Goal: Task Accomplishment & Management: Manage account settings

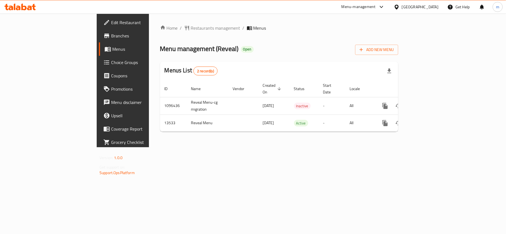
click at [111, 24] on span "Edit Restaurant" at bounding box center [144, 22] width 66 height 7
click at [24, 4] on icon at bounding box center [19, 7] width 31 height 7
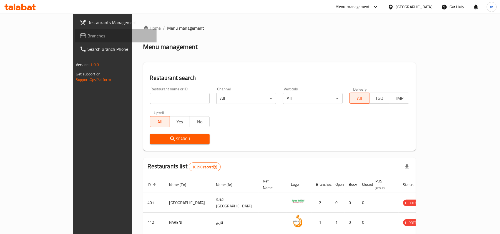
click at [88, 37] on span "Branches" at bounding box center [120, 36] width 65 height 7
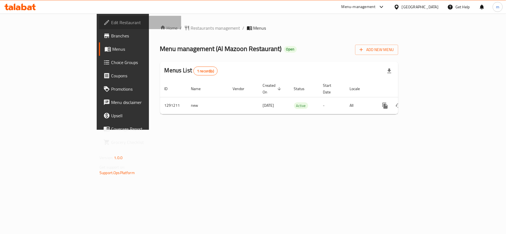
click at [111, 21] on span "Edit Restaurant" at bounding box center [144, 22] width 66 height 7
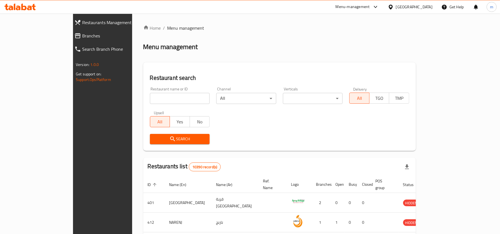
click at [70, 40] on link "Branches" at bounding box center [113, 35] width 87 height 13
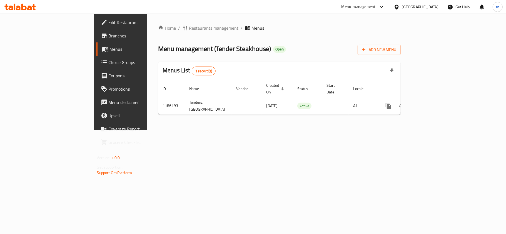
click at [109, 23] on span "Edit Restaurant" at bounding box center [142, 22] width 66 height 7
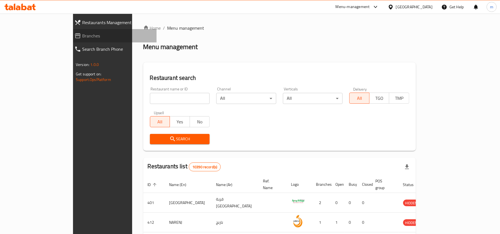
click at [82, 34] on span "Branches" at bounding box center [117, 36] width 70 height 7
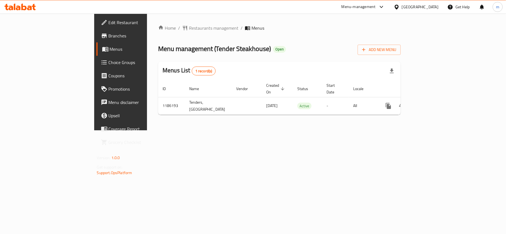
click at [109, 23] on span "Edit Restaurant" at bounding box center [142, 22] width 66 height 7
